Goal: Browse casually: Explore the website without a specific task or goal

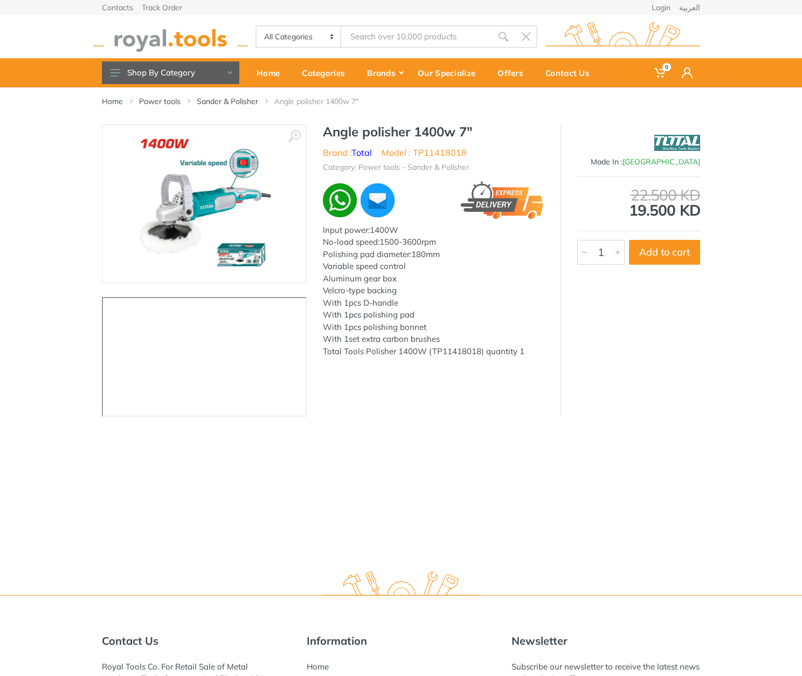
click at [448, 150] on li "Model : TP11418018" at bounding box center [424, 152] width 85 height 13
